Goal: Information Seeking & Learning: Understand process/instructions

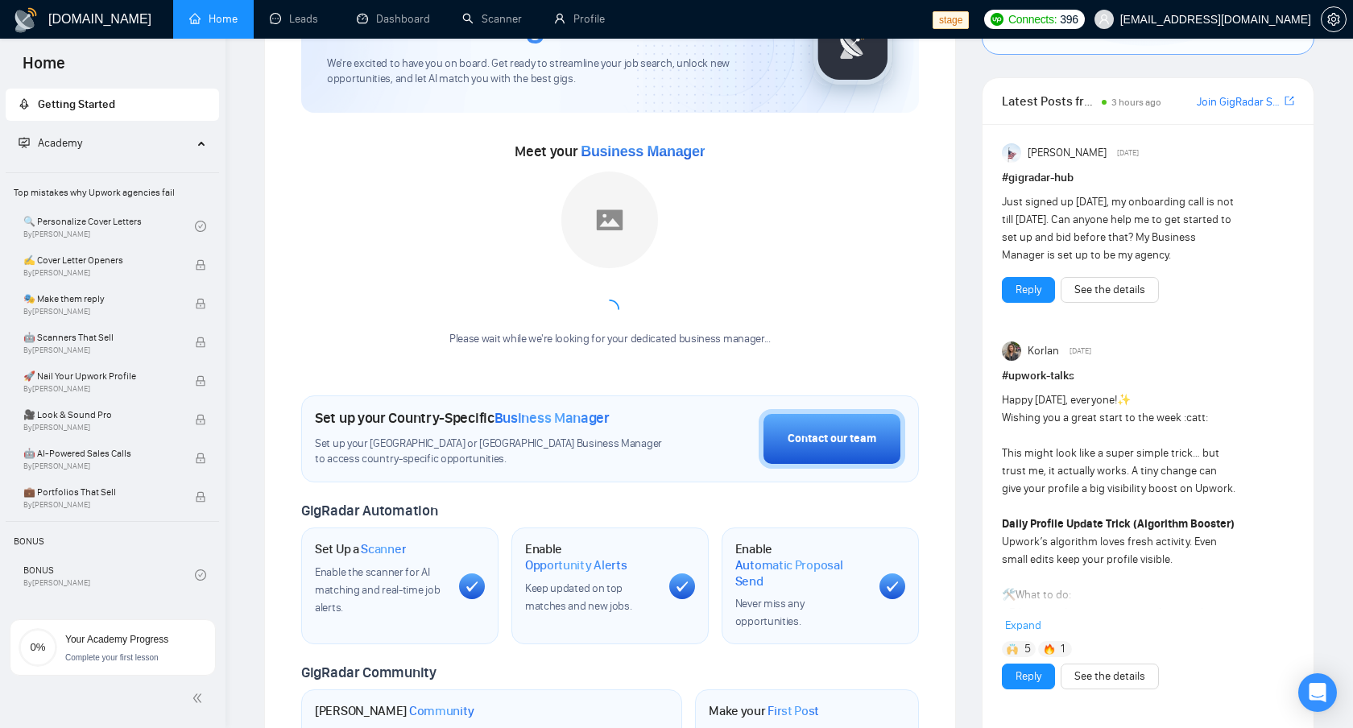
scroll to position [156, 0]
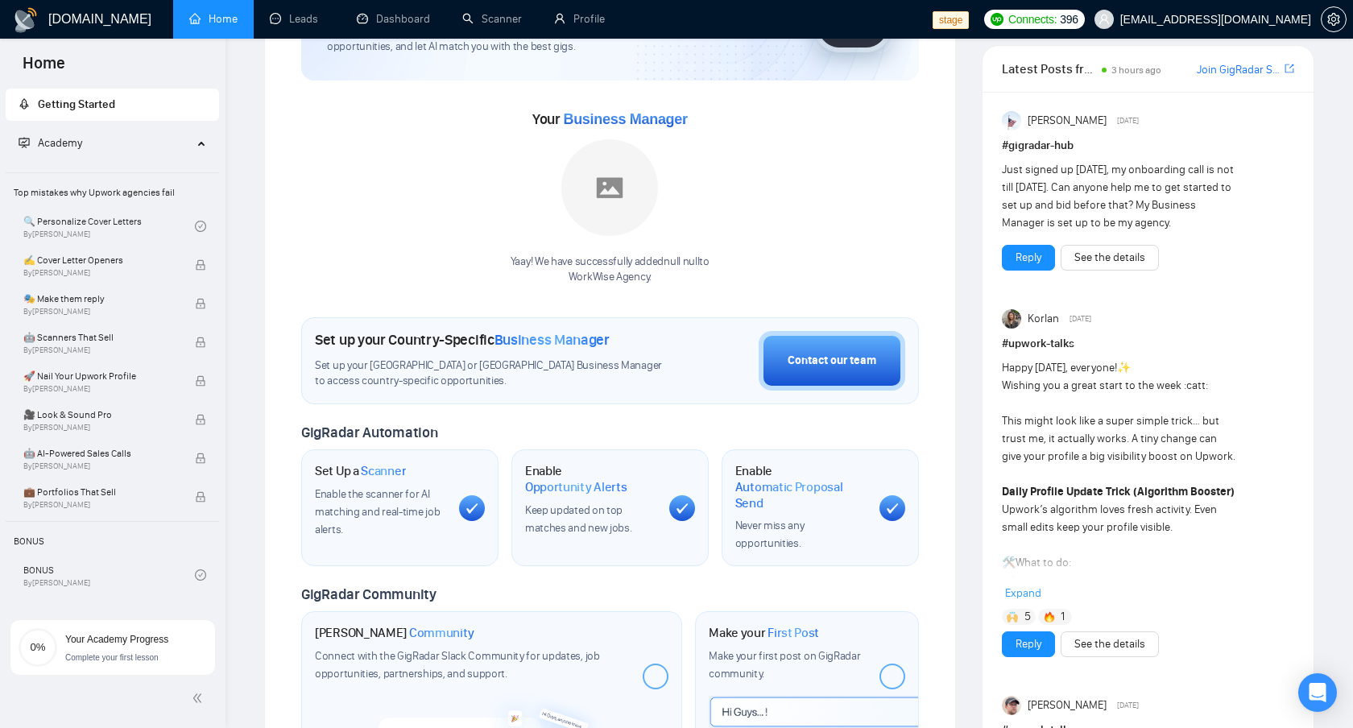
click at [1029, 595] on span "Expand" at bounding box center [1023, 593] width 36 height 14
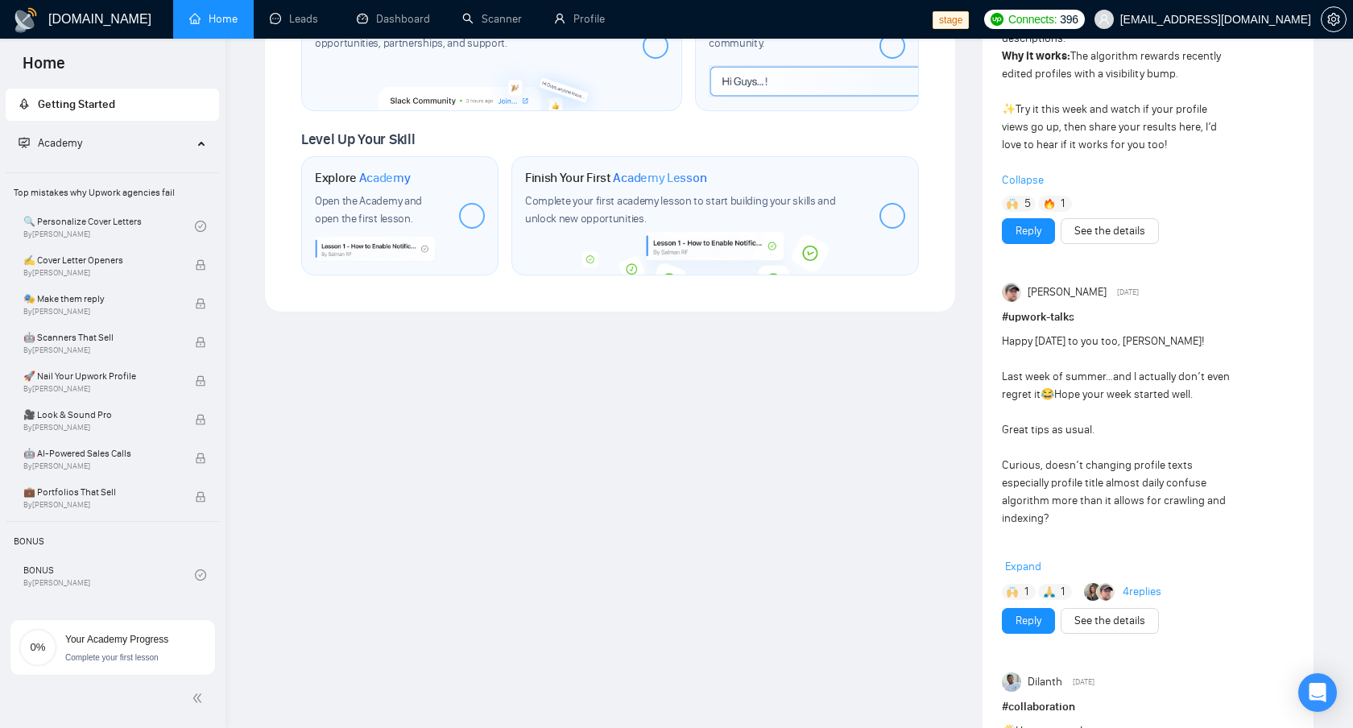
scroll to position [794, 0]
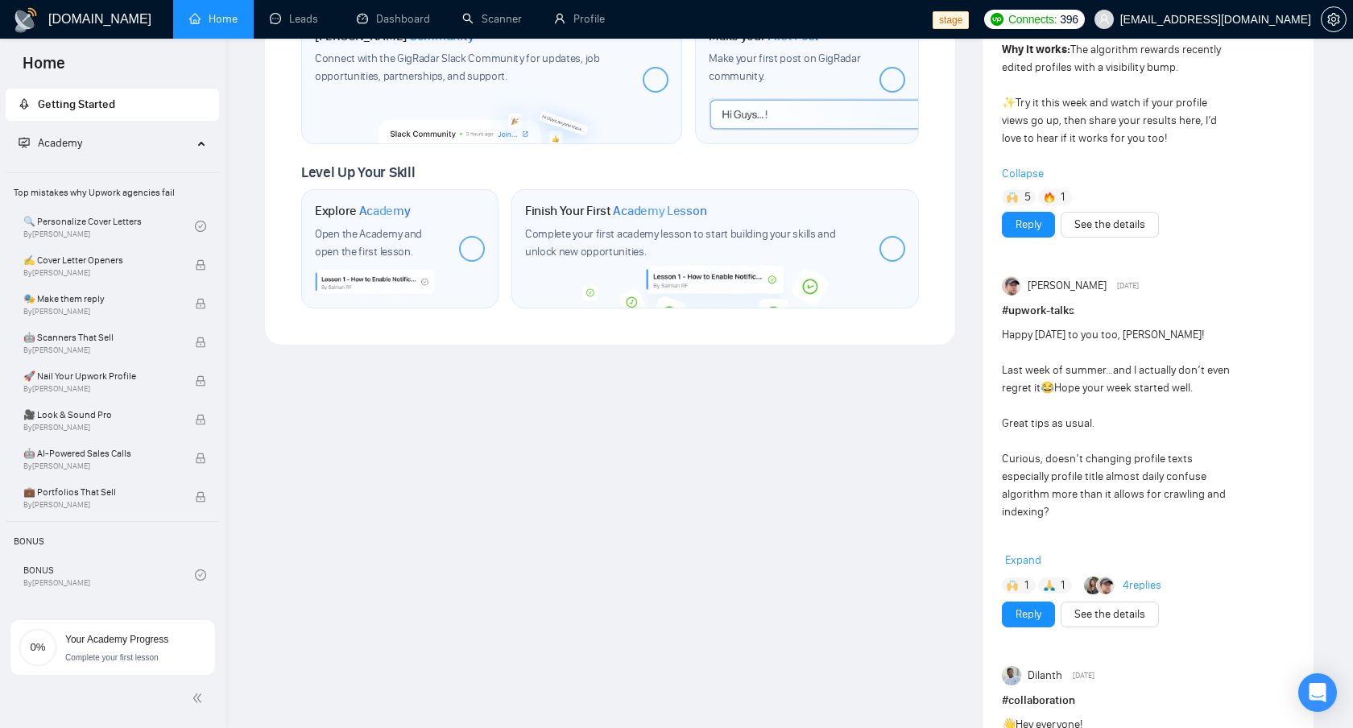
click at [1018, 564] on span "Expand" at bounding box center [1023, 560] width 36 height 14
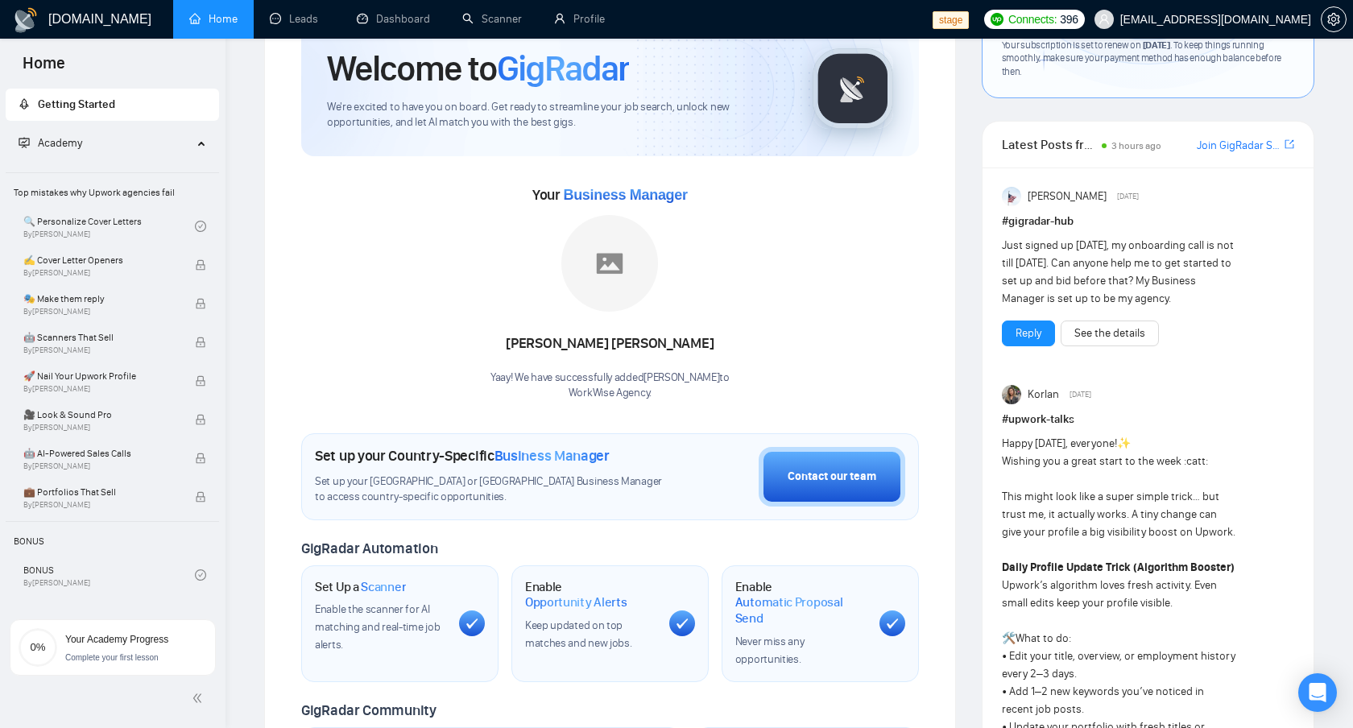
scroll to position [0, 0]
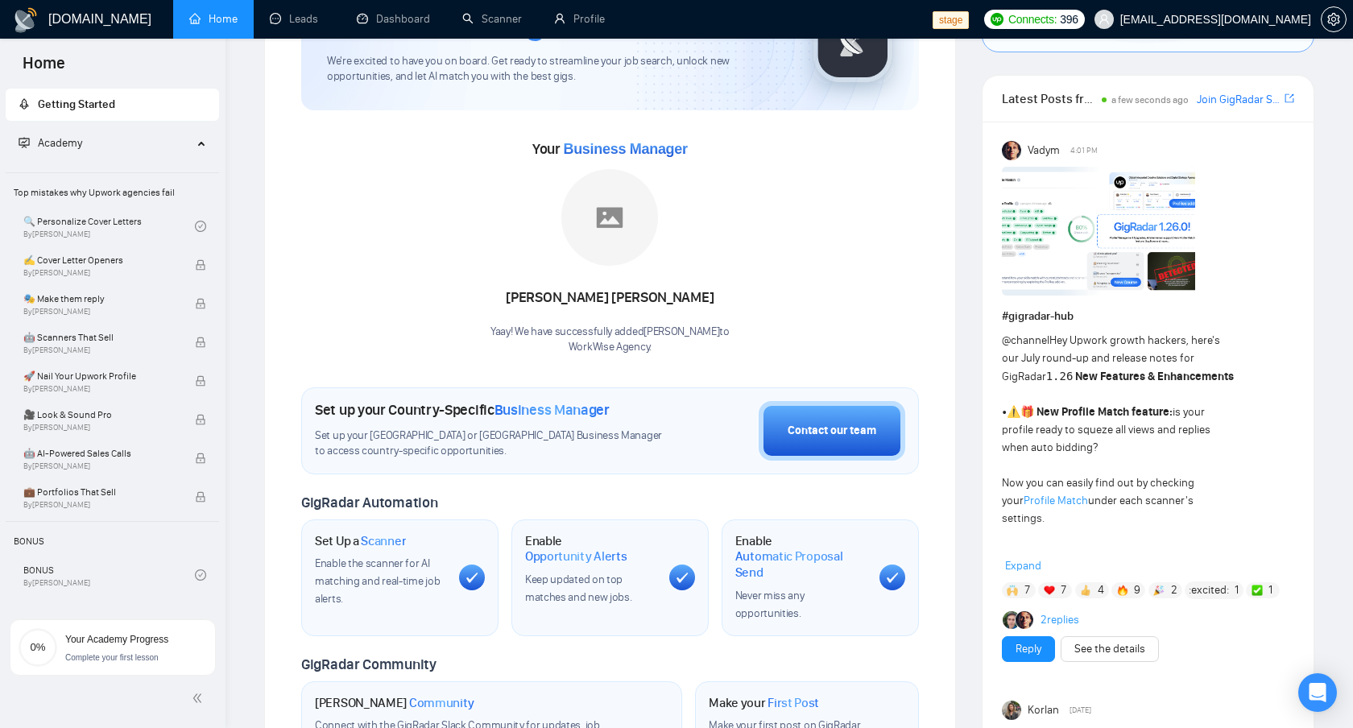
scroll to position [137, 0]
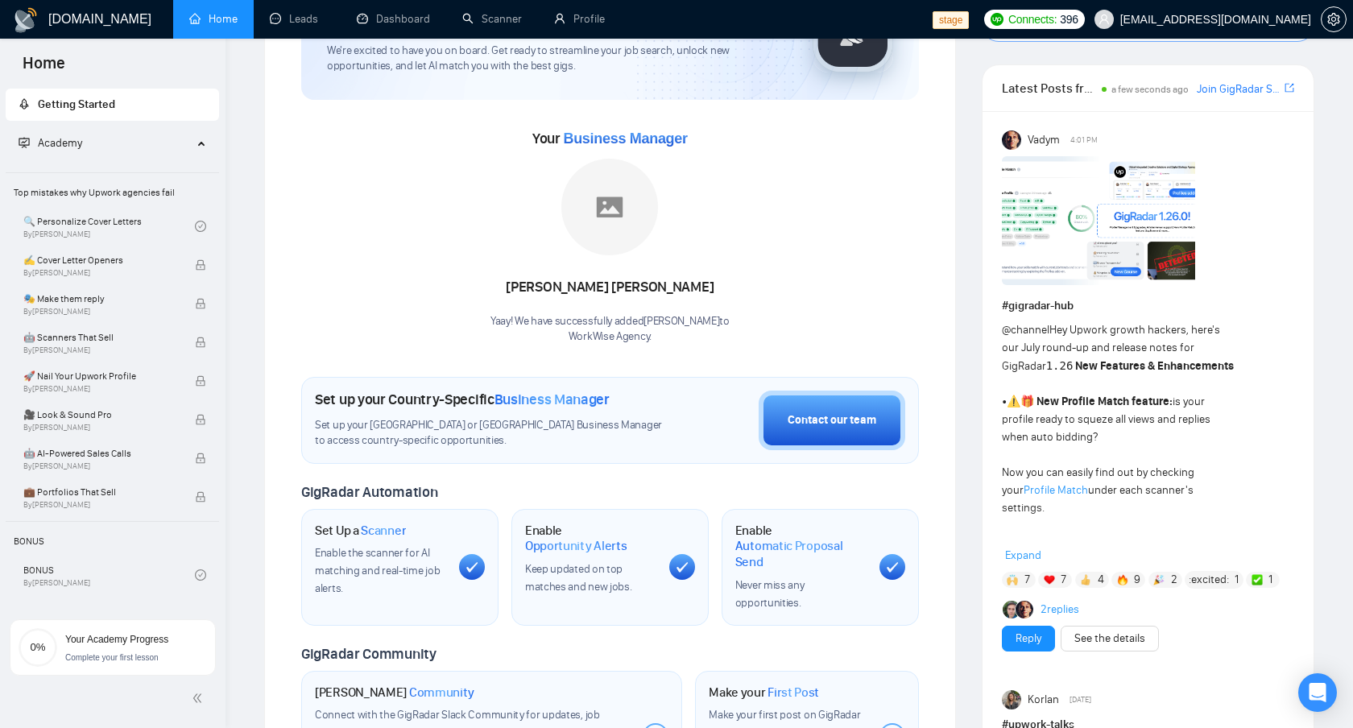
click at [1028, 554] on span "Expand" at bounding box center [1023, 556] width 36 height 14
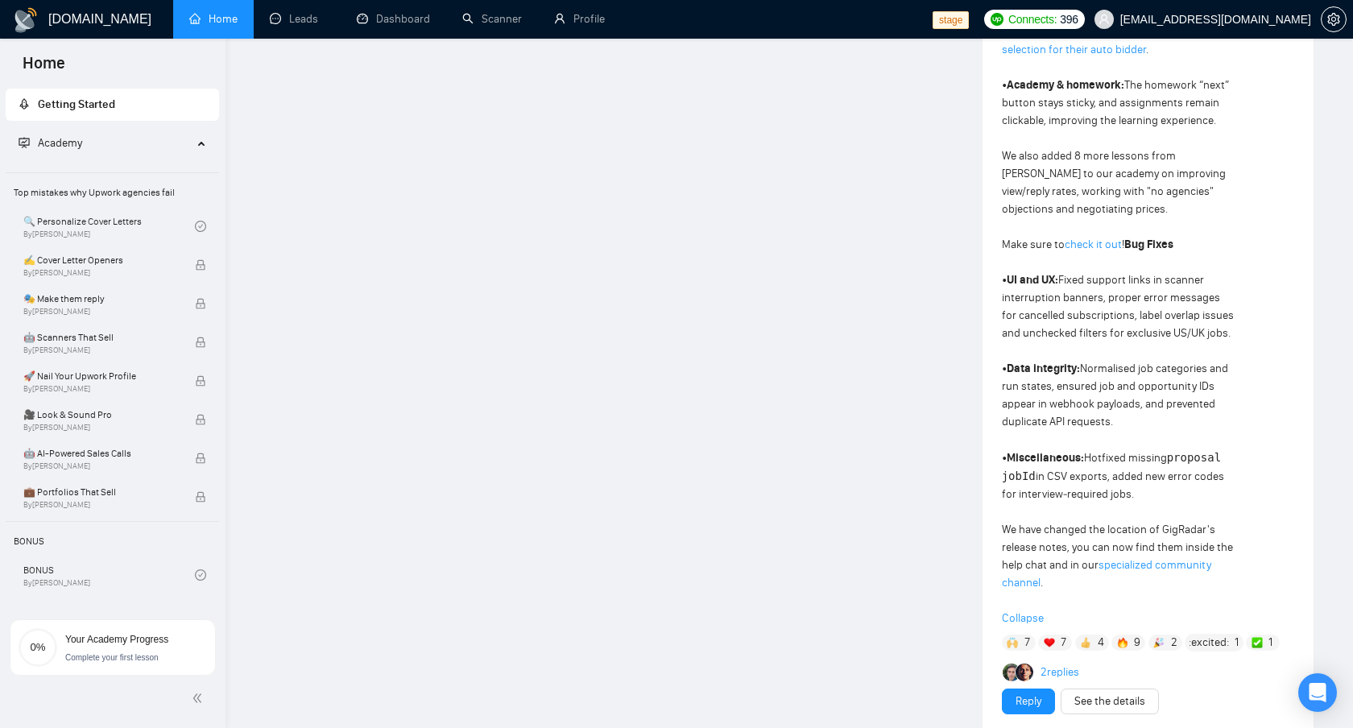
scroll to position [1281, 0]
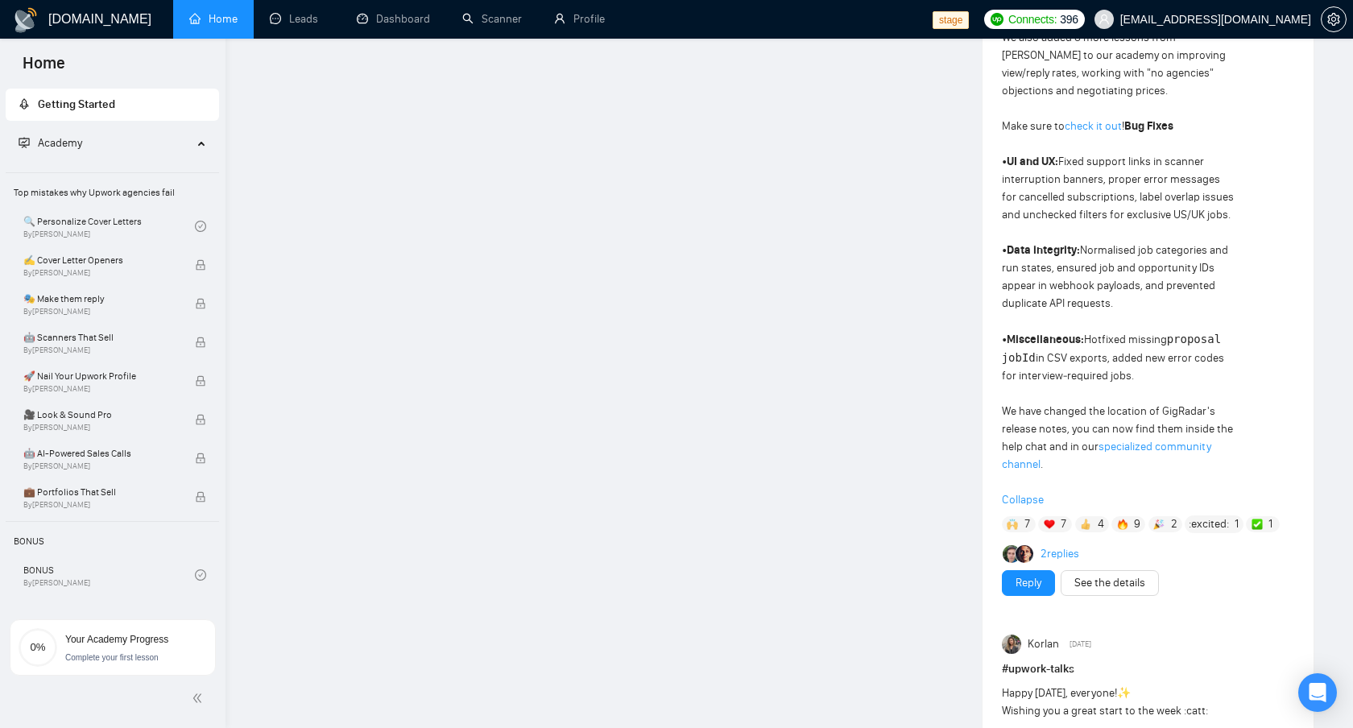
click at [1029, 504] on span "Collapse" at bounding box center [1148, 500] width 292 height 18
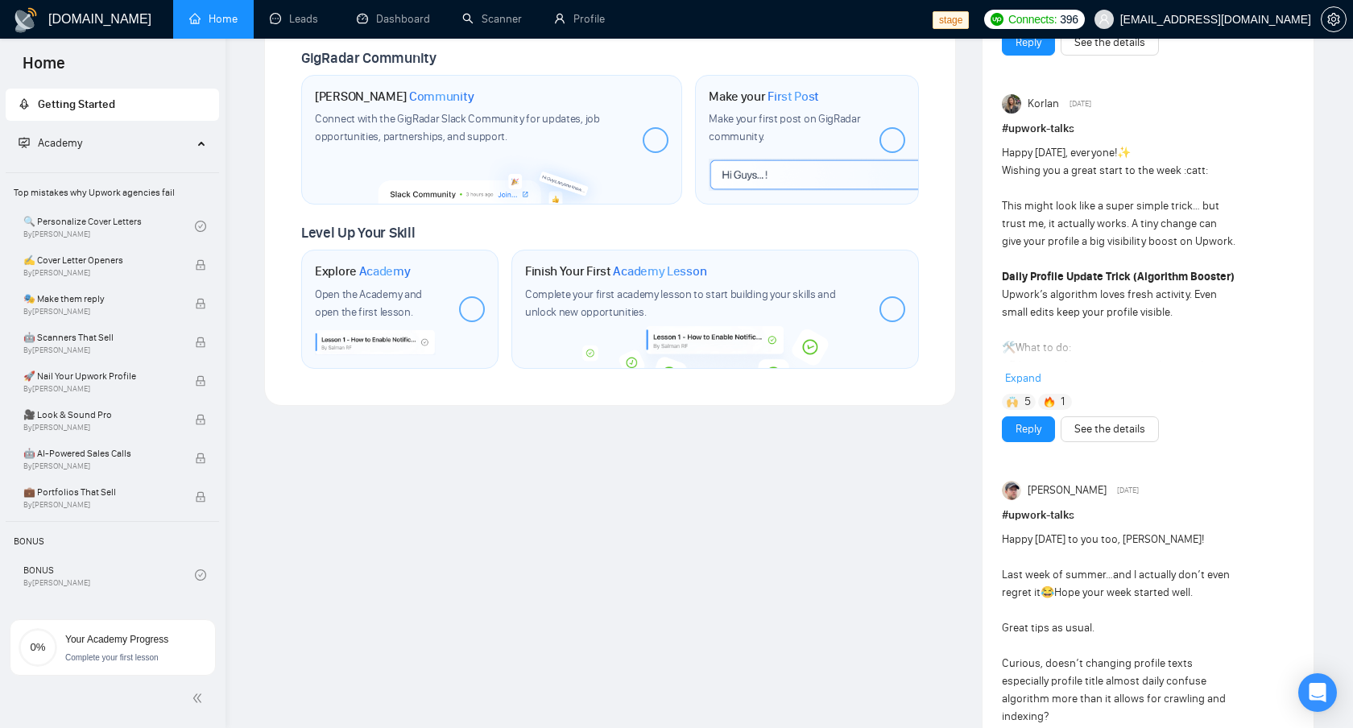
scroll to position [730, 0]
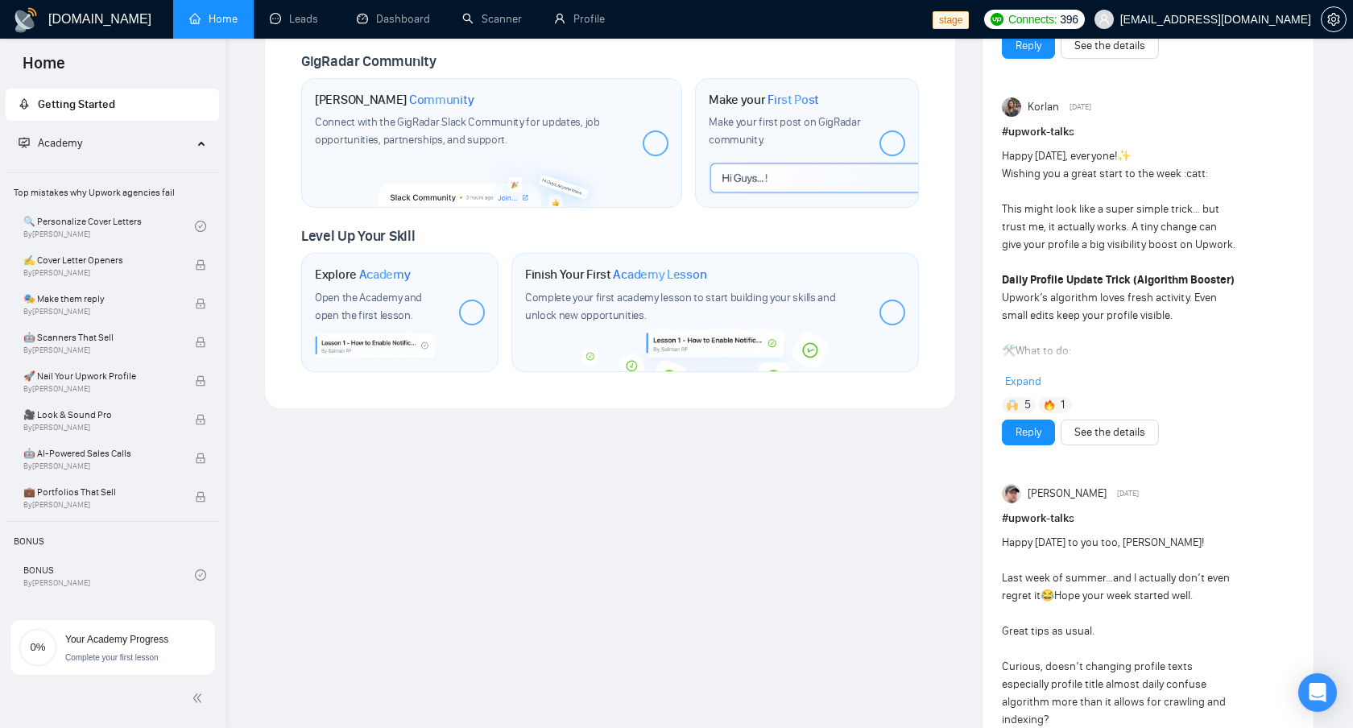
click at [1032, 379] on span "Expand" at bounding box center [1023, 382] width 36 height 14
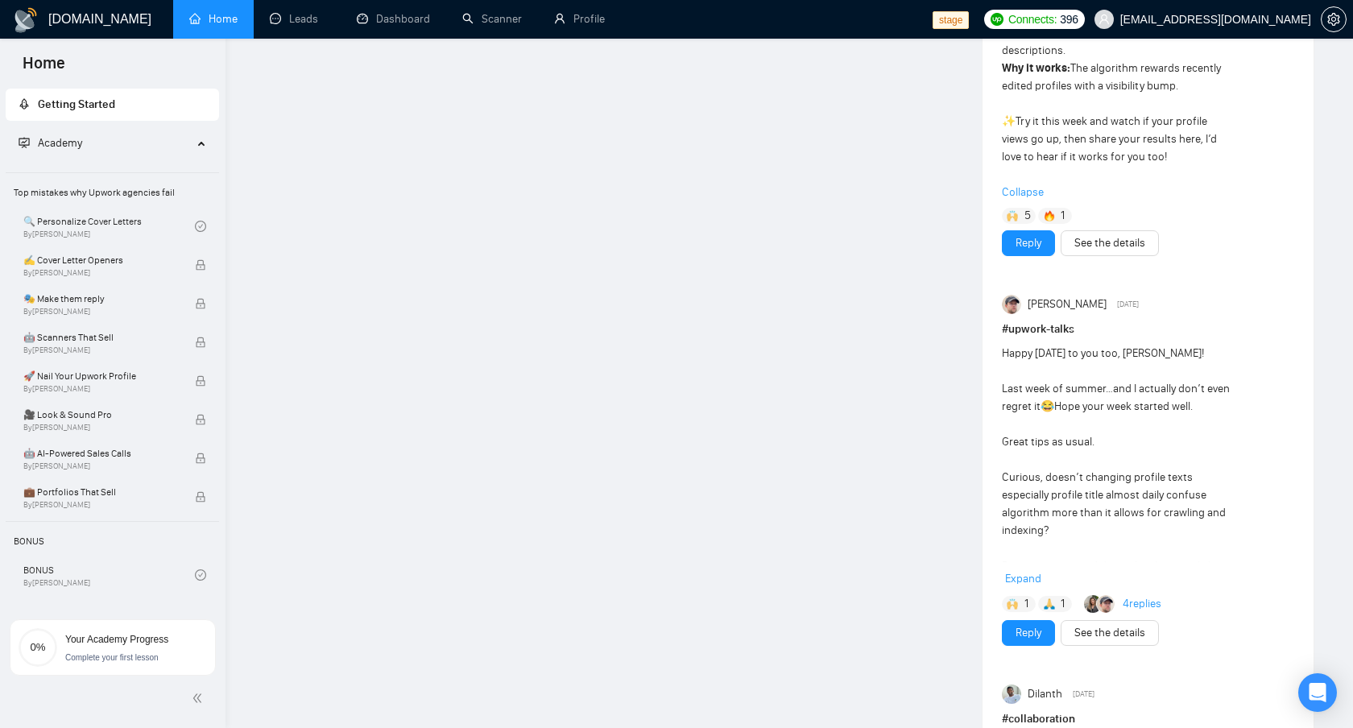
scroll to position [1150, 0]
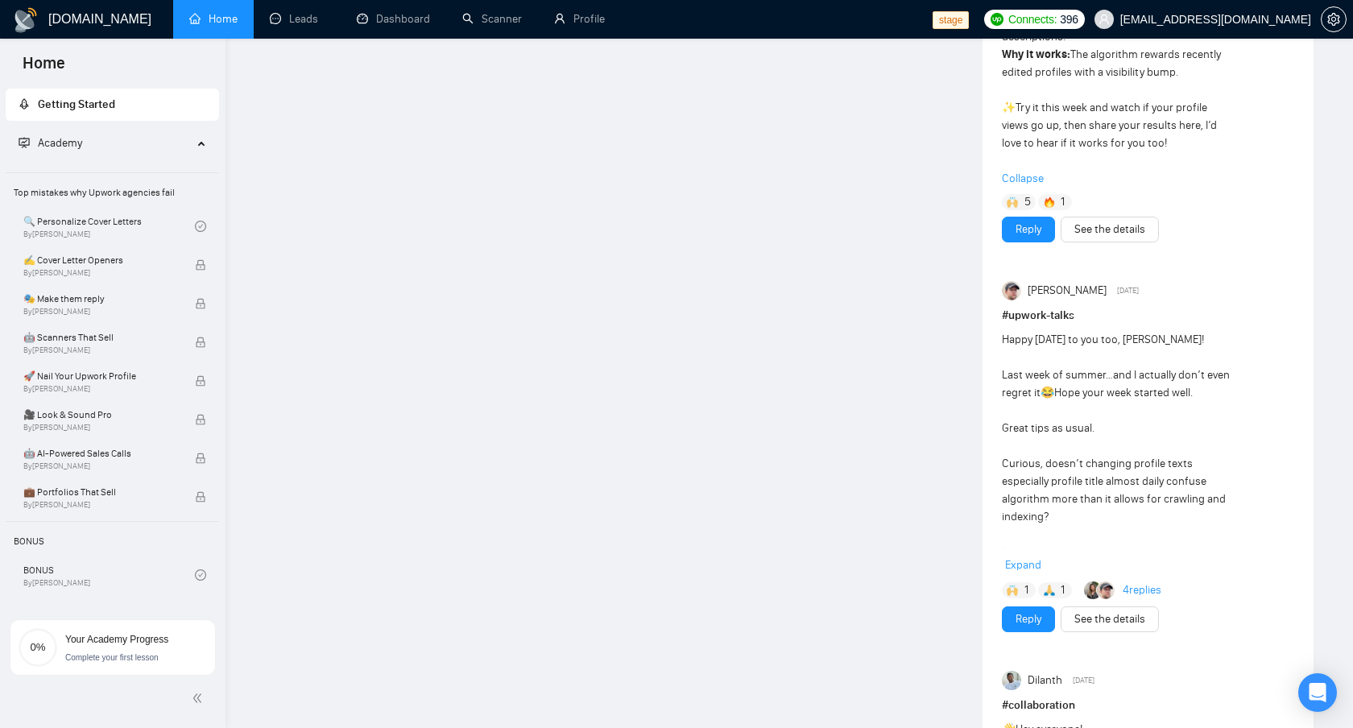
click at [1017, 570] on span "Expand" at bounding box center [1023, 565] width 36 height 14
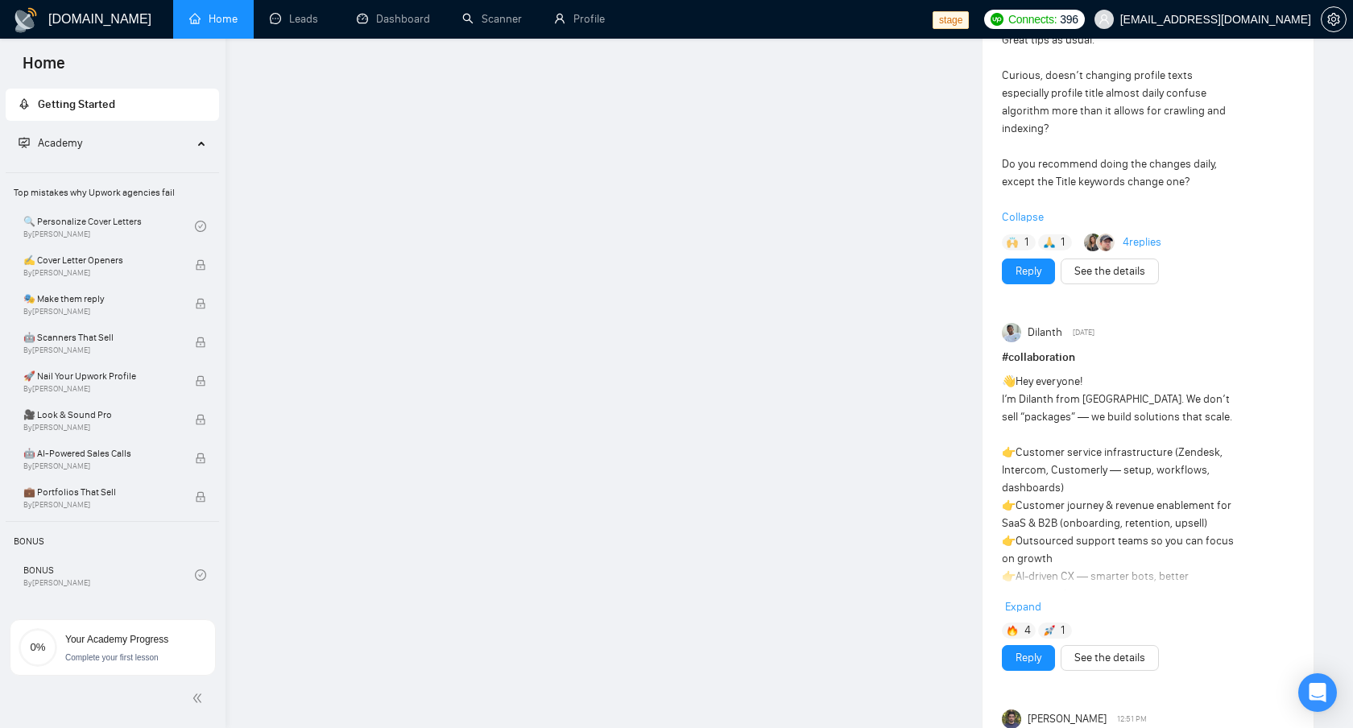
scroll to position [1618, 0]
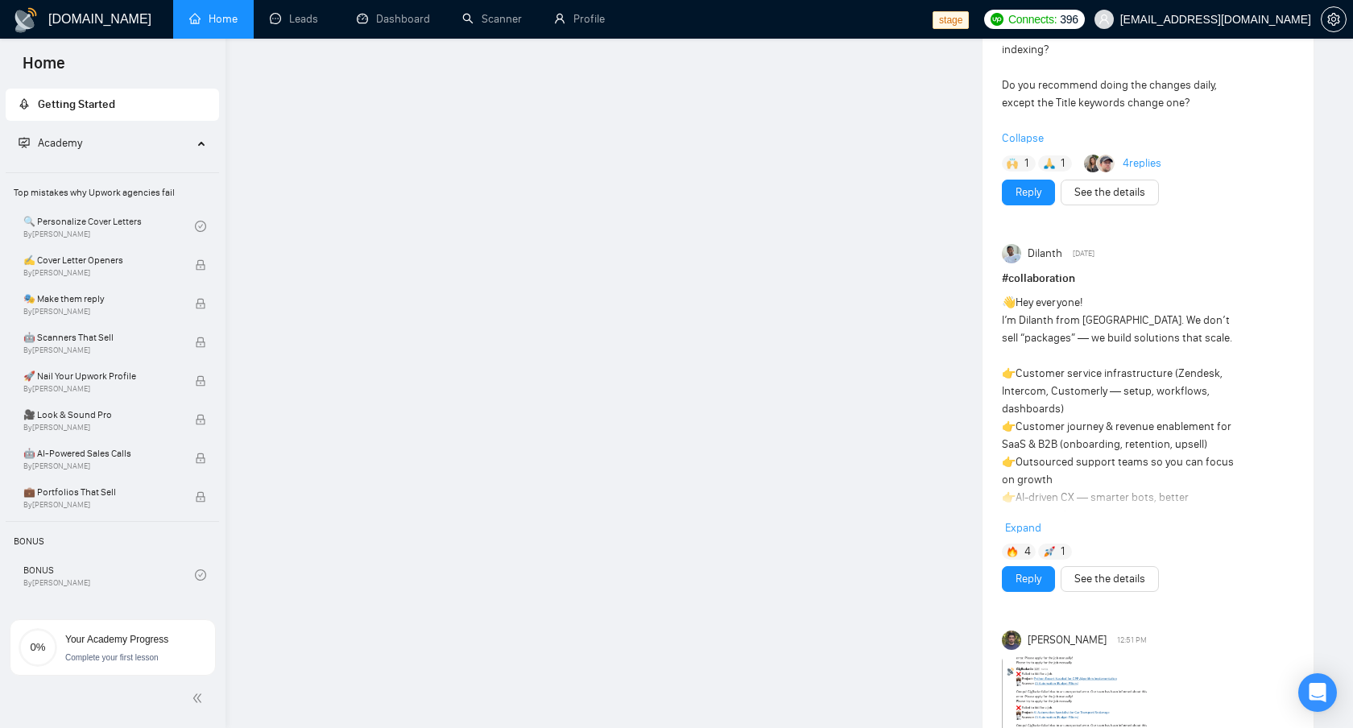
click at [1020, 521] on span "Expand" at bounding box center [1023, 528] width 36 height 14
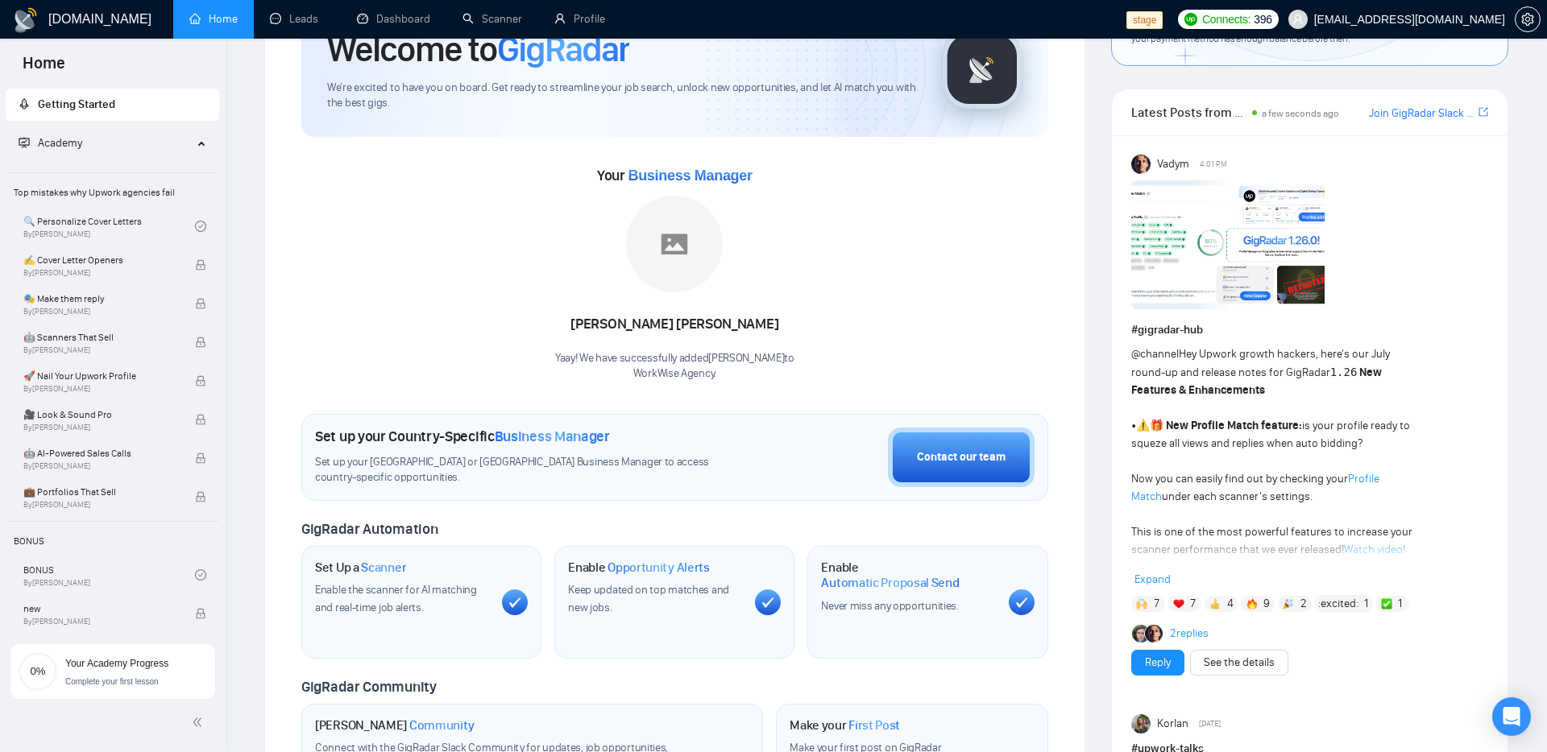
scroll to position [99, 0]
click at [1163, 578] on span "Expand" at bounding box center [1152, 581] width 36 height 14
